Goal: Task Accomplishment & Management: Manage account settings

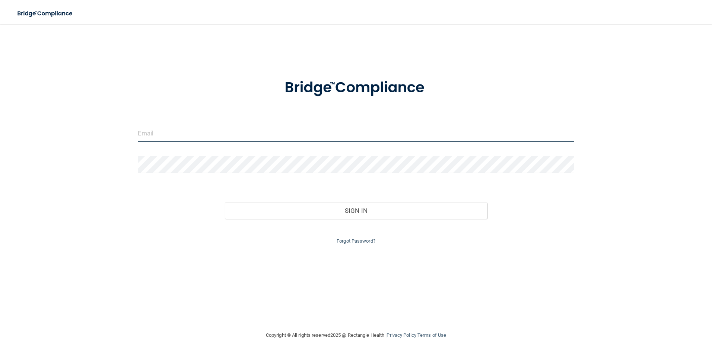
click at [226, 125] on input "email" at bounding box center [356, 133] width 437 height 17
type input "[PERSON_NAME][EMAIL_ADDRESS][DOMAIN_NAME]"
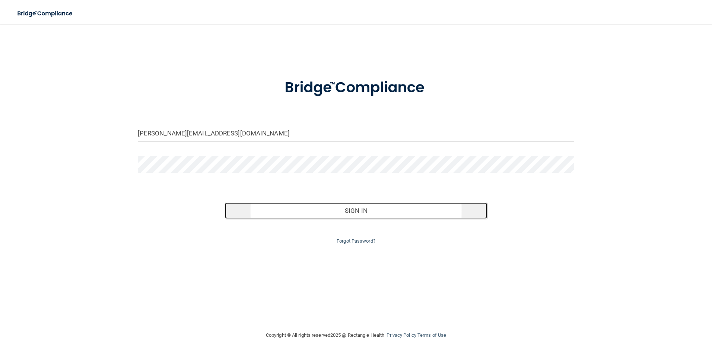
click at [373, 211] on button "Sign In" at bounding box center [356, 210] width 262 height 16
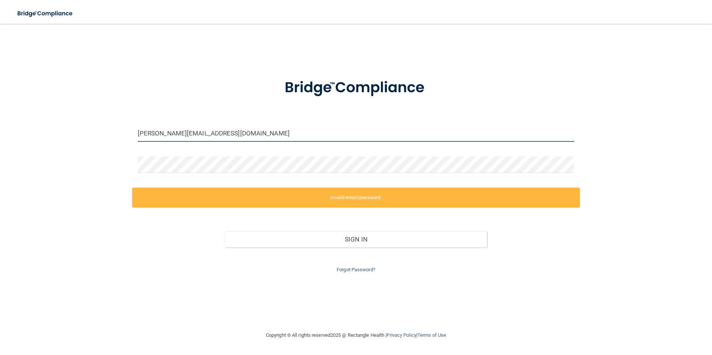
click at [194, 130] on input "[PERSON_NAME][EMAIL_ADDRESS][DOMAIN_NAME]" at bounding box center [356, 133] width 437 height 17
drag, startPoint x: 201, startPoint y: 135, endPoint x: 127, endPoint y: 135, distance: 74.1
click at [127, 135] on div "[PERSON_NAME][EMAIL_ADDRESS][DOMAIN_NAME] Invalid email/password. You don't hav…" at bounding box center [356, 177] width 682 height 292
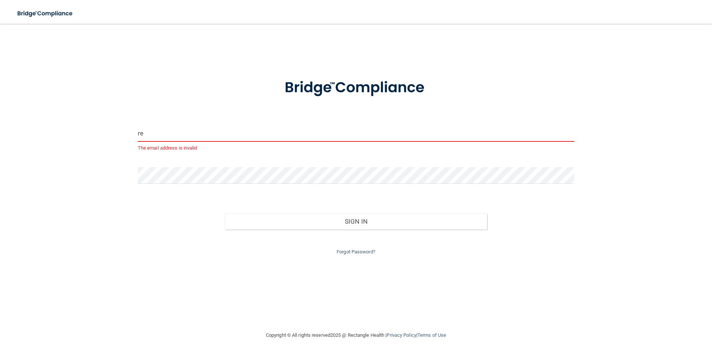
click at [186, 135] on input "re" at bounding box center [356, 133] width 437 height 17
click at [226, 124] on form "re The email address is invalid Invalid email/password. You don't have permissi…" at bounding box center [356, 162] width 437 height 188
click at [189, 130] on input "re" at bounding box center [356, 133] width 437 height 17
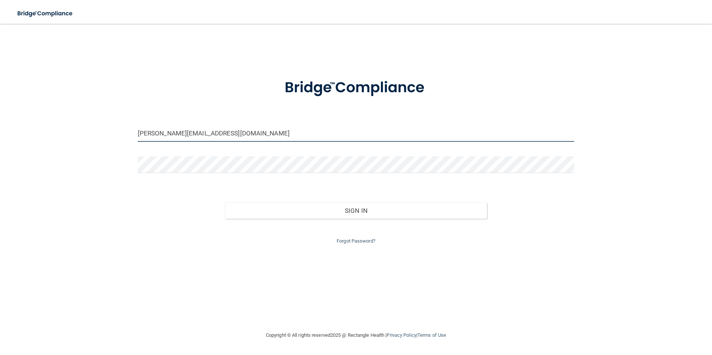
drag, startPoint x: 223, startPoint y: 138, endPoint x: 127, endPoint y: 132, distance: 95.8
click at [127, 132] on div "[PERSON_NAME][EMAIL_ADDRESS][DOMAIN_NAME] Invalid email/password. You don't hav…" at bounding box center [356, 177] width 682 height 292
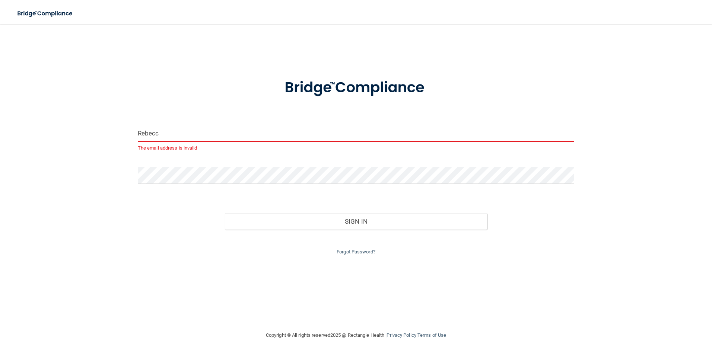
type input "[PERSON_NAME][EMAIL_ADDRESS][DOMAIN_NAME]"
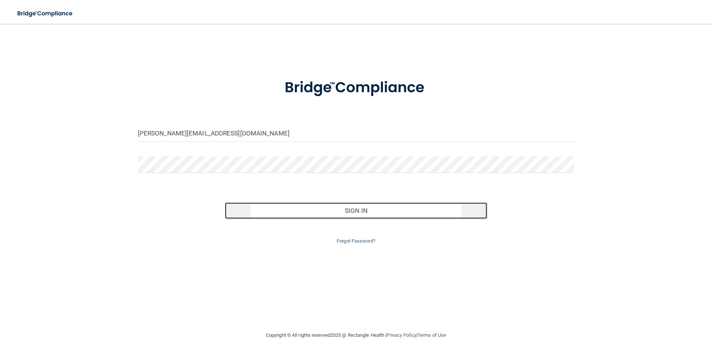
click at [369, 213] on button "Sign In" at bounding box center [356, 210] width 262 height 16
